Goal: Task Accomplishment & Management: Use online tool/utility

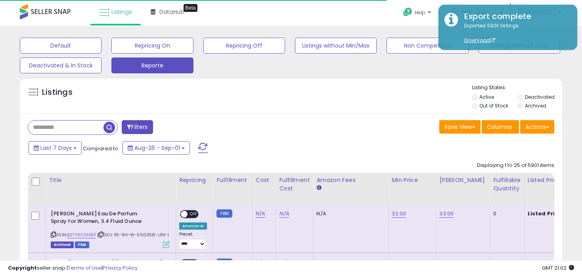
scroll to position [79, 0]
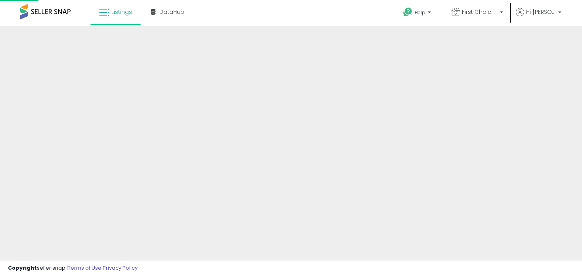
scroll to position [79, 0]
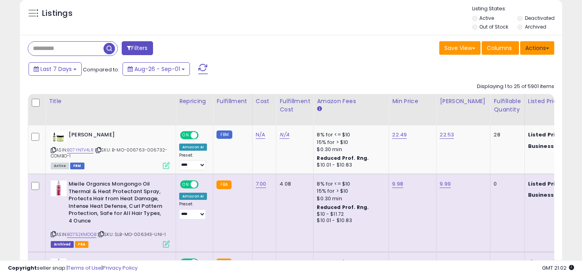
click at [536, 46] on button "Actions" at bounding box center [537, 47] width 34 height 13
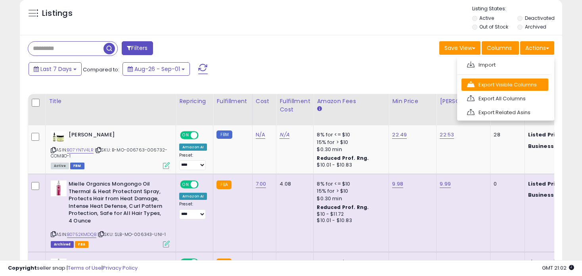
click at [495, 82] on link "Export Visible Columns" at bounding box center [504, 84] width 87 height 12
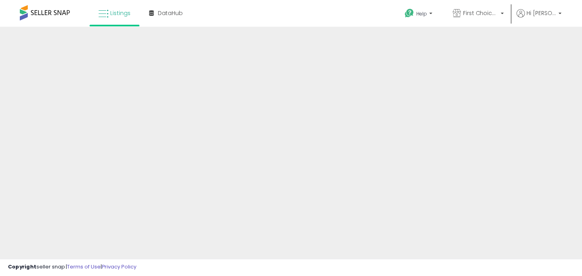
scroll to position [79, 0]
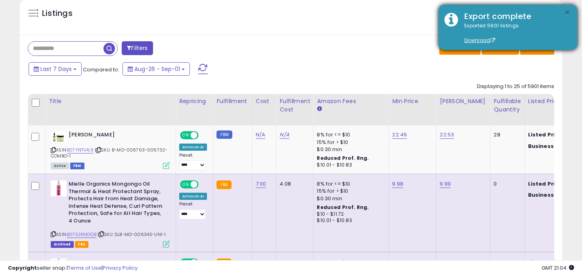
click at [567, 13] on button "×" at bounding box center [567, 13] width 6 height 10
